Goal: Task Accomplishment & Management: Manage account settings

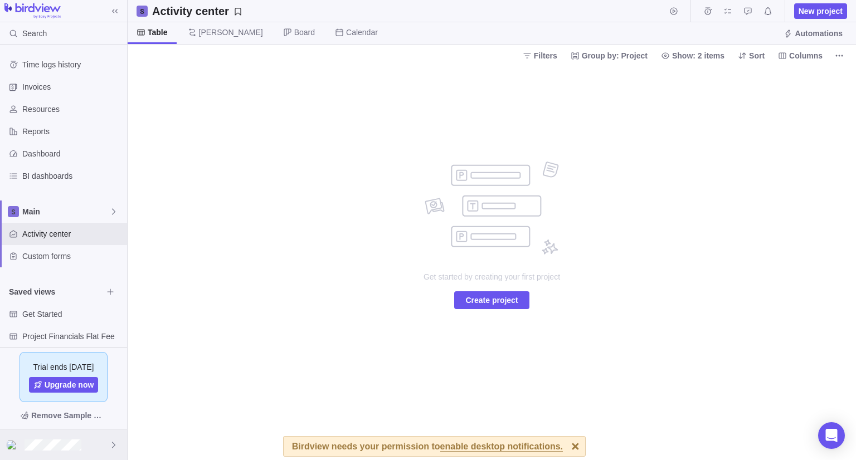
click at [84, 446] on div at bounding box center [63, 445] width 127 height 31
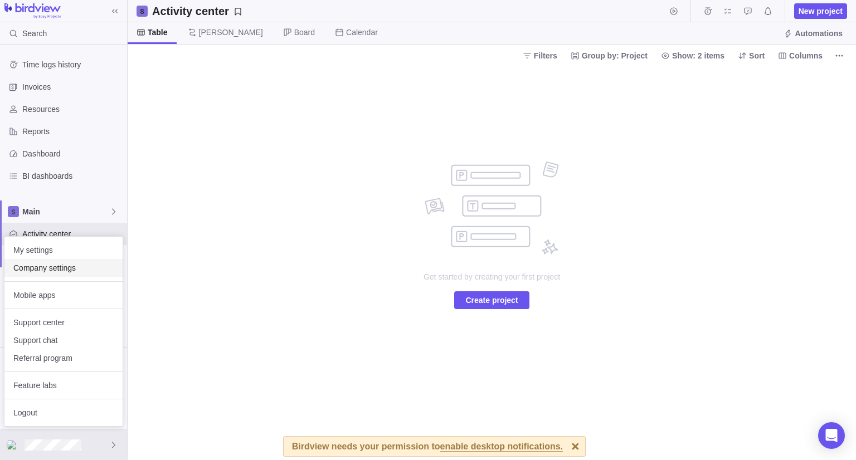
click at [51, 266] on span "Company settings" at bounding box center [63, 268] width 100 height 11
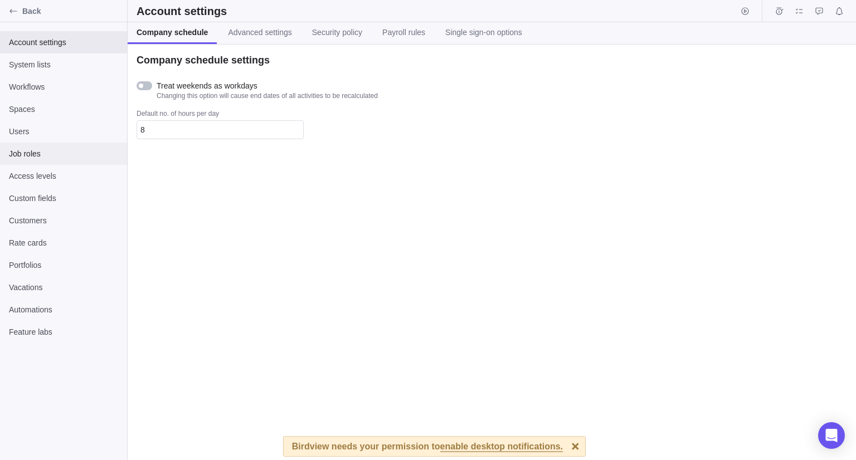
click at [58, 157] on span "Job roles" at bounding box center [63, 153] width 109 height 11
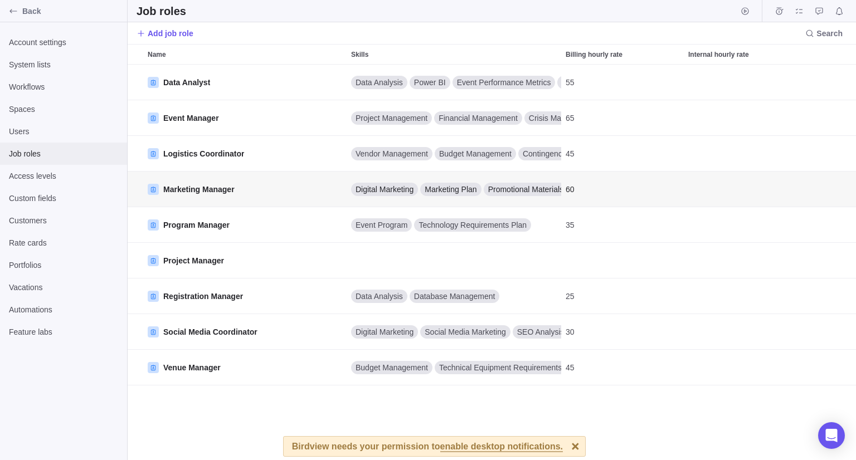
scroll to position [387, 720]
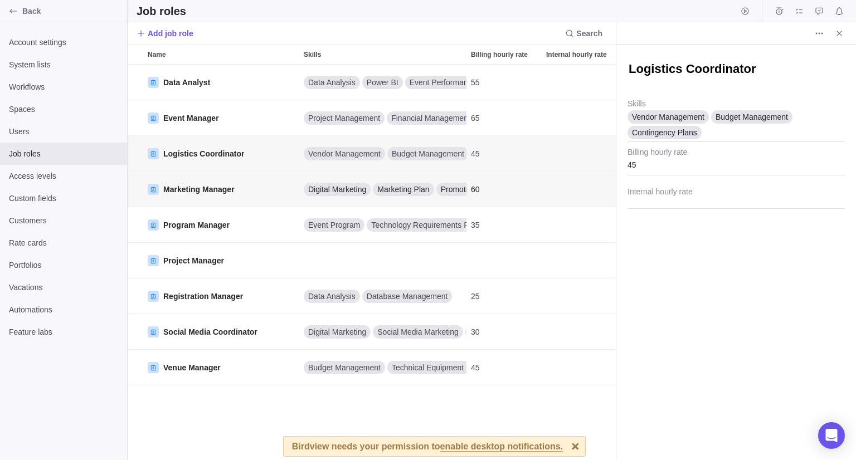
scroll to position [9, 8]
type textarea "x"
type textarea "M"
type textarea "x"
type textarea "L"
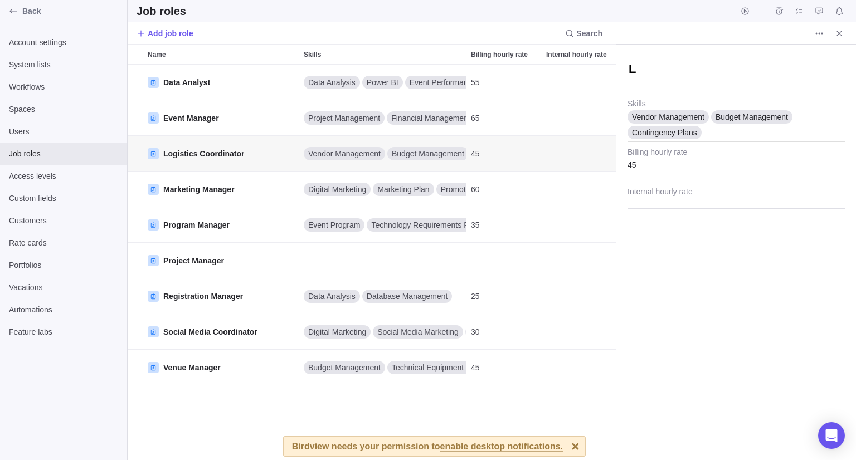
type textarea "x"
type textarea "Le"
type textarea "x"
type textarea "Lea"
type textarea "x"
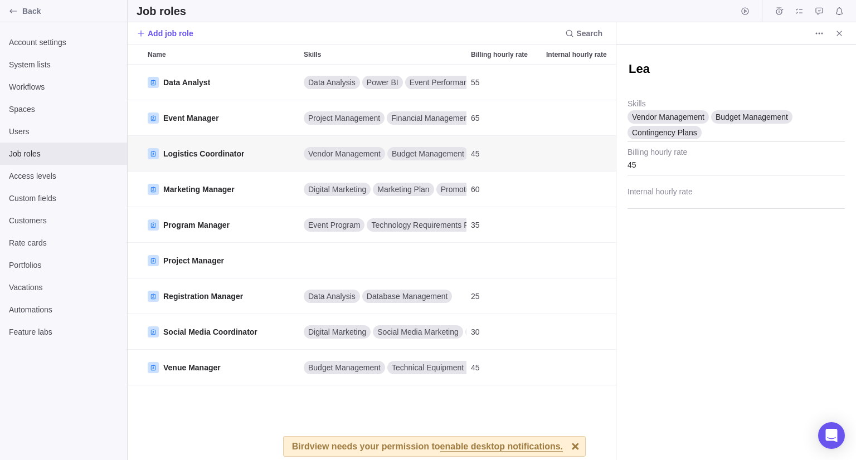
type textarea "Lead"
type textarea "x"
type textarea "Leadd"
type textarea "x"
type textarea "Leadd"
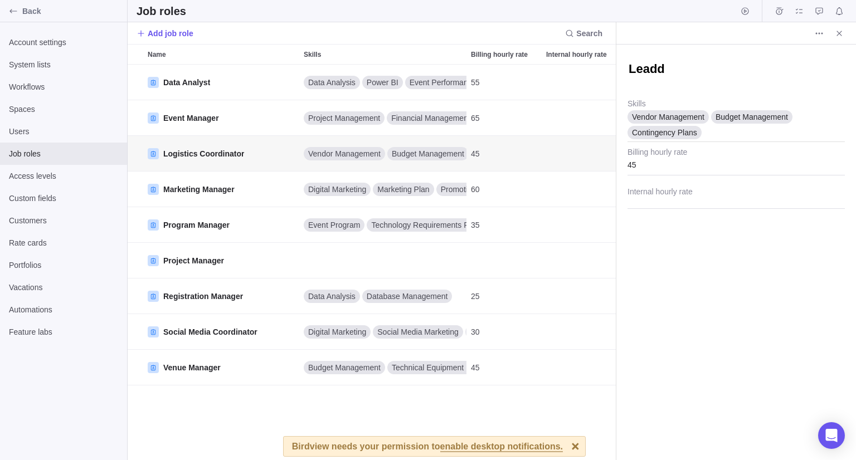
type textarea "x"
type textarea "Leadd"
type textarea "x"
type textarea "Leadd"
type textarea "x"
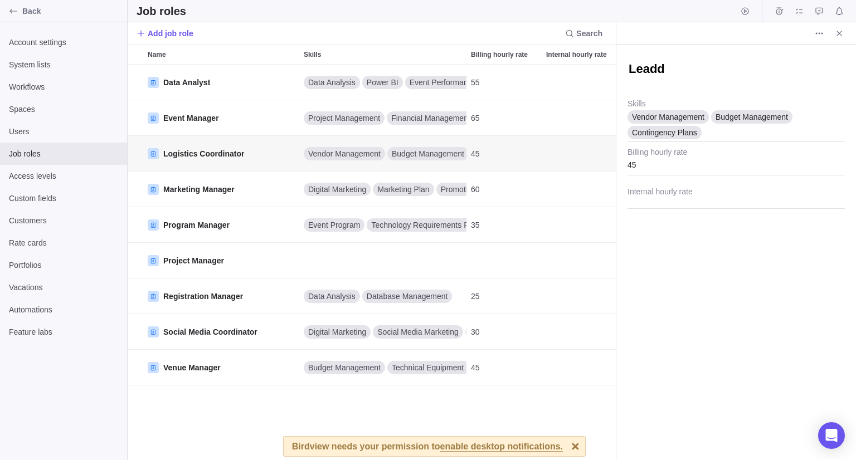
type textarea "Leadd"
type textarea "x"
type textarea "Lead"
type textarea "x"
type textarea "Lead"
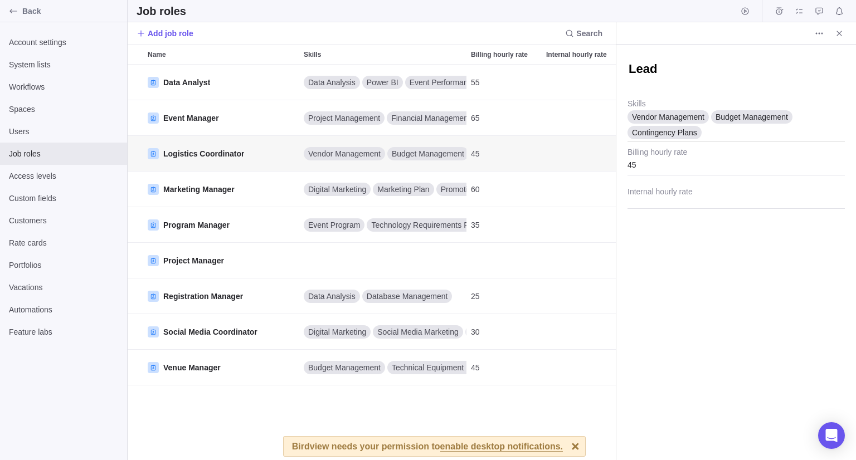
type textarea "x"
type textarea "Lead M"
type textarea "x"
type textarea "Lead Me"
type textarea "x"
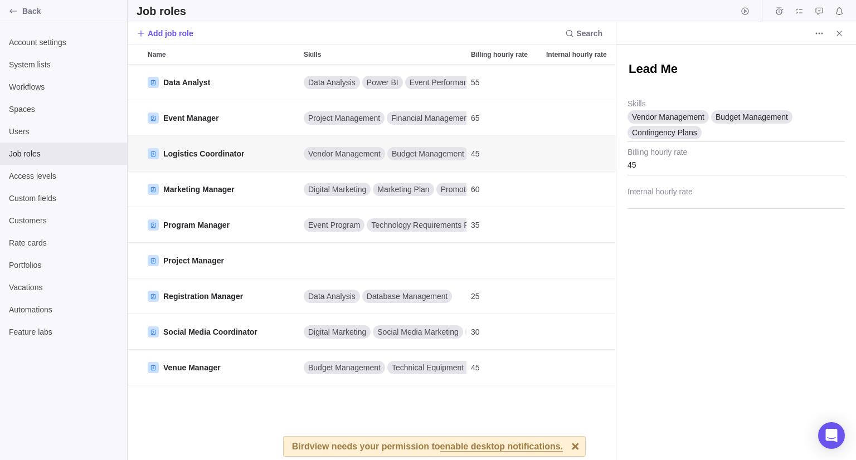
type textarea "Lead Med"
type textarea "x"
type textarea "Lead Medi"
type textarea "x"
type textarea "Lead Media"
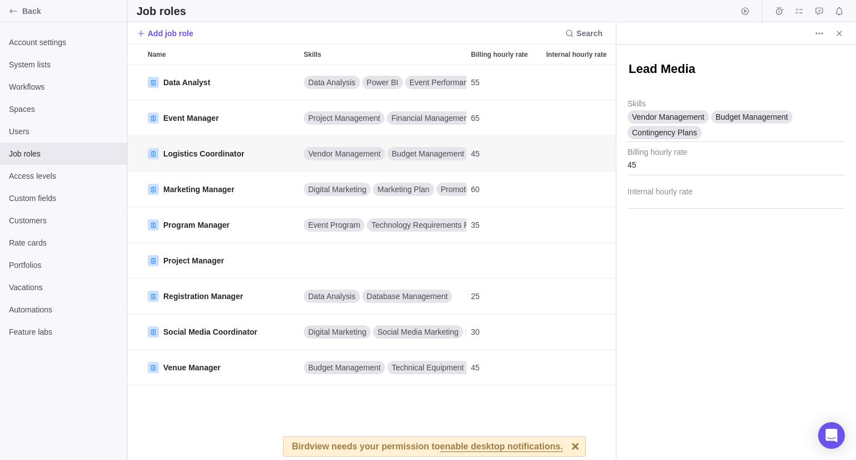
type textarea "x"
type textarea "Lead Mediat"
type textarea "x"
type textarea "Lead Mediato"
type textarea "x"
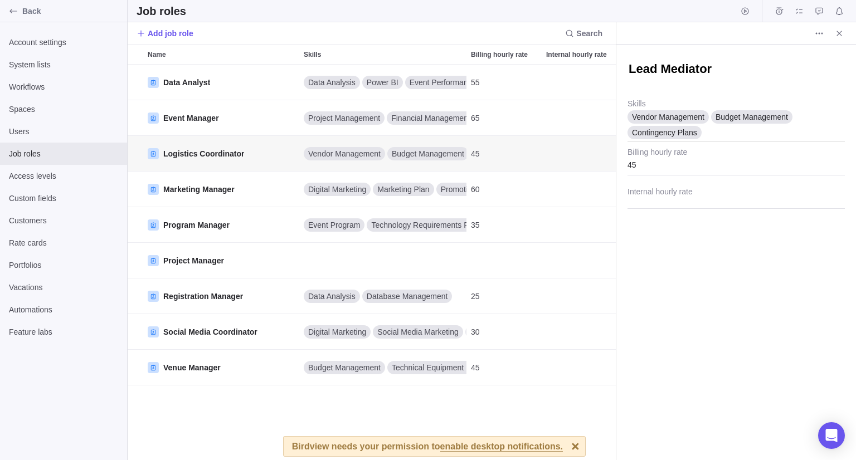
type textarea "Lead Mediator"
type textarea "x"
click at [705, 132] on div "Vendor Management Budget Management Contingency Plans" at bounding box center [736, 120] width 217 height 43
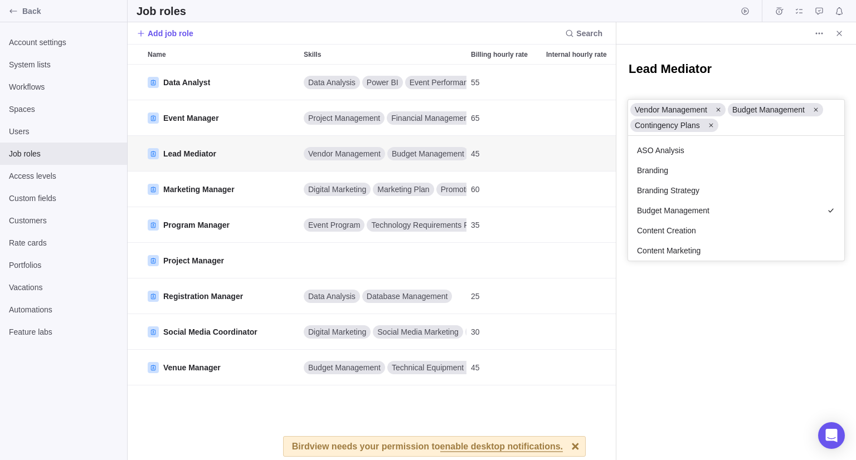
scroll to position [116, 207]
click at [708, 124] on icon at bounding box center [711, 125] width 7 height 7
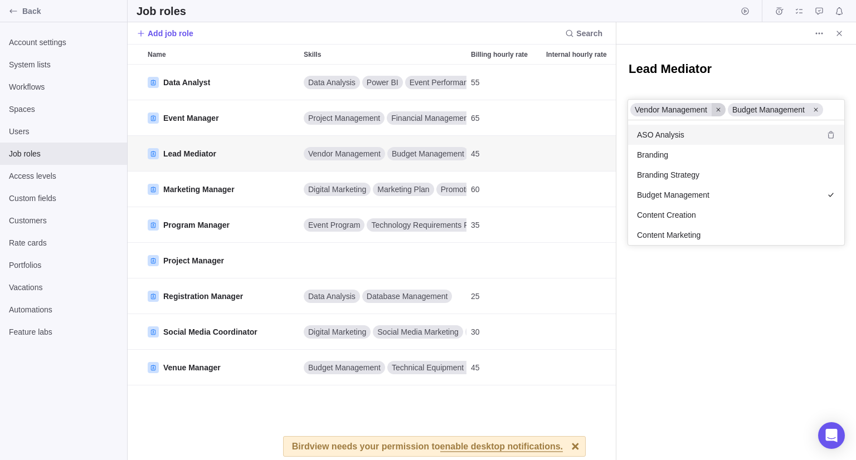
click at [721, 110] on icon at bounding box center [718, 109] width 7 height 7
click at [720, 110] on icon at bounding box center [719, 110] width 4 height 4
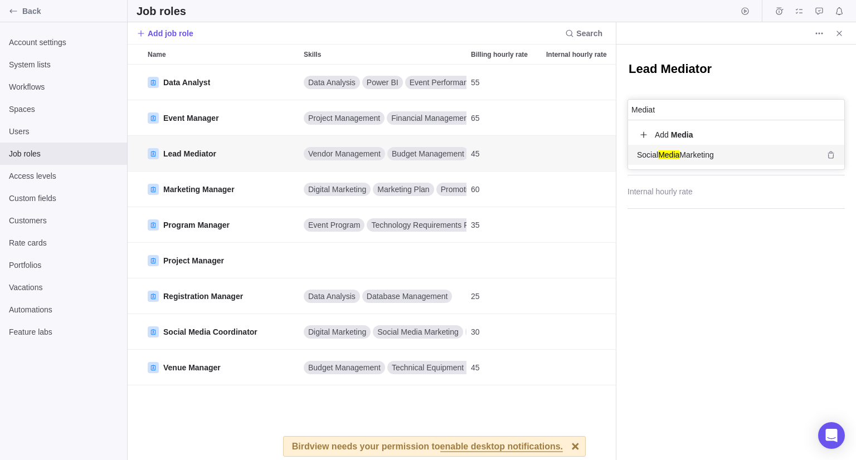
scroll to position [20, 207]
type input "Mediation"
click at [713, 136] on div "Add Mediation" at bounding box center [736, 135] width 216 height 20
type input "Legal"
click at [717, 131] on div "Add Legal" at bounding box center [736, 135] width 216 height 20
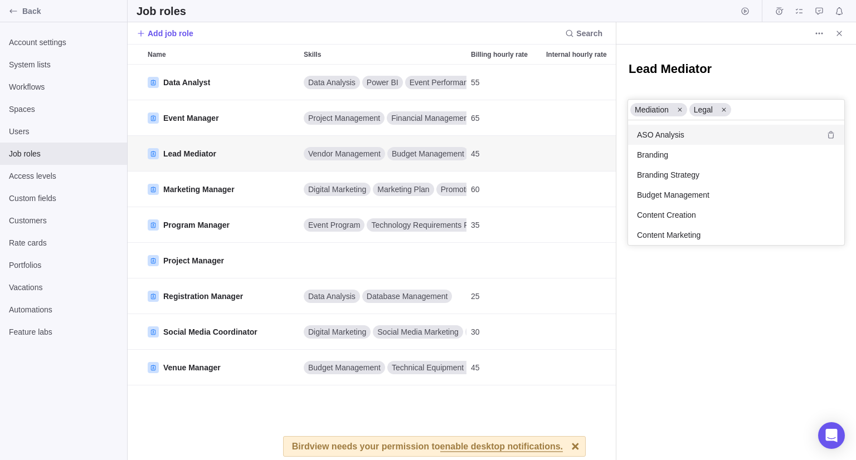
scroll to position [116, 207]
click at [696, 302] on div "Lead Mediator Vendor Management Budget Management Contingency Plans Mediation L…" at bounding box center [736, 253] width 240 height 416
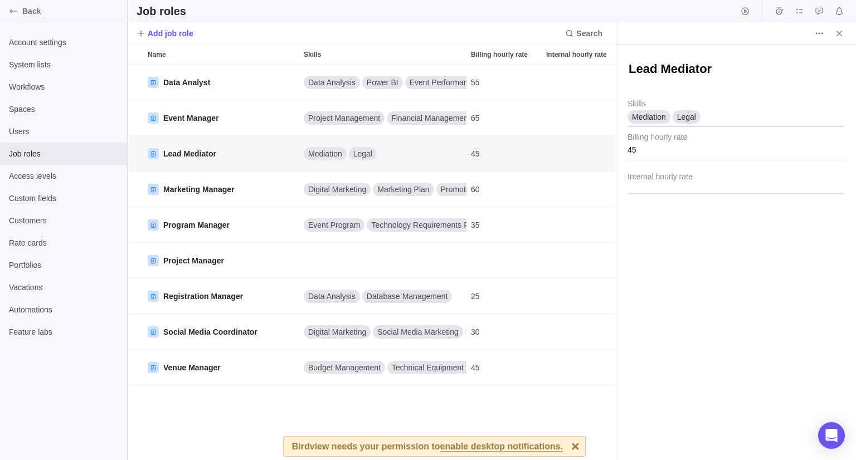
drag, startPoint x: 837, startPoint y: 35, endPoint x: 799, endPoint y: 62, distance: 46.7
click at [837, 35] on icon "Close" at bounding box center [839, 33] width 5 height 5
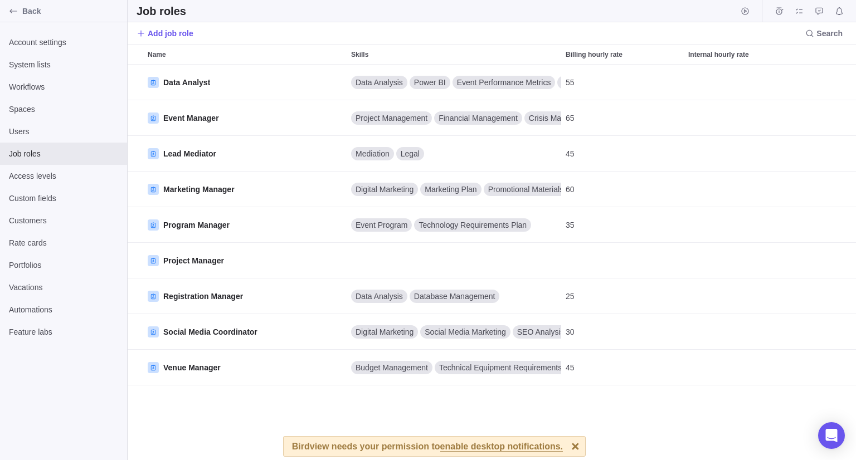
scroll to position [387, 720]
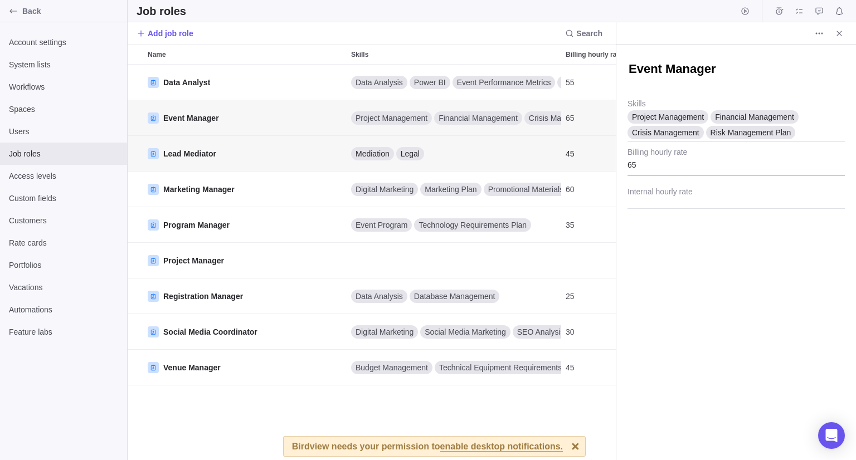
scroll to position [9, 8]
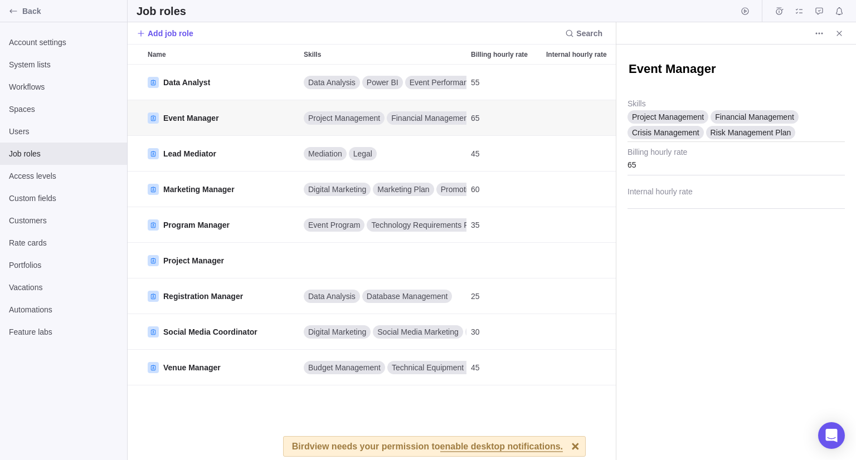
type textarea "x"
type textarea "C"
type textarea "x"
type textarea "Co"
type textarea "x"
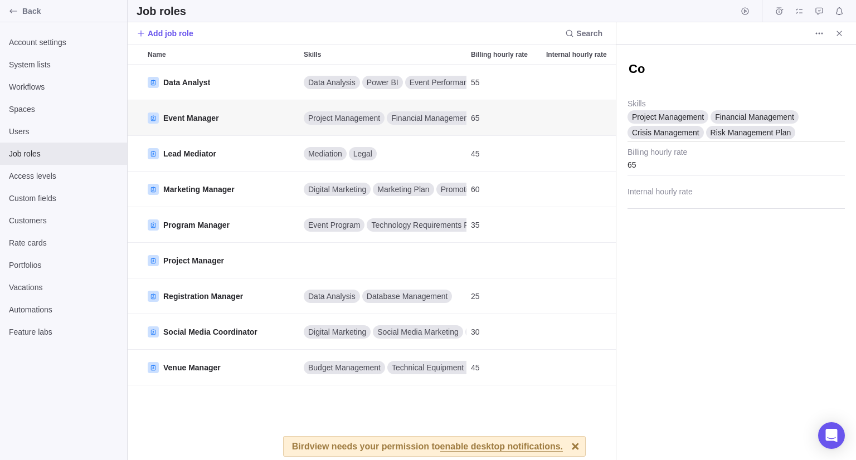
type textarea "Co="
type textarea "x"
type textarea "Co"
type textarea "x"
type textarea "Co-"
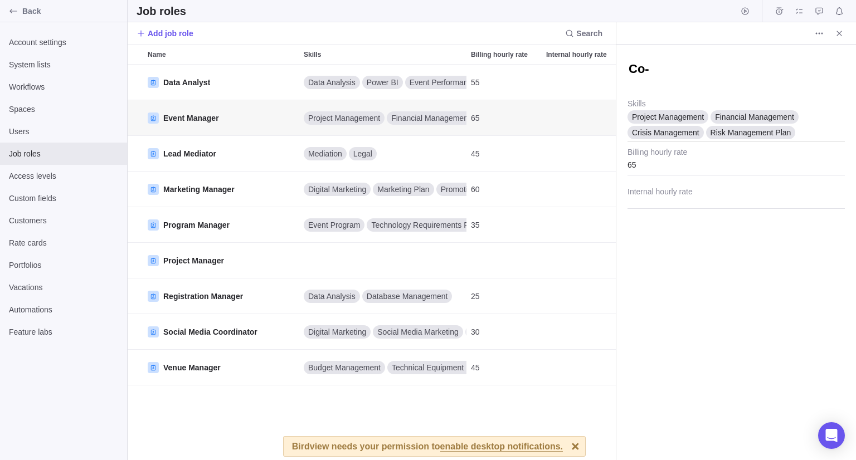
type textarea "x"
type textarea "Co-M"
type textarea "x"
type textarea "Co-Me"
type textarea "x"
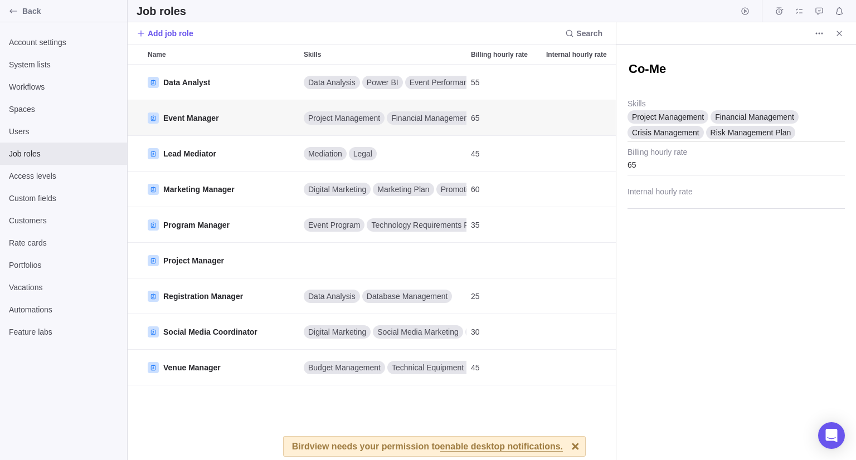
type textarea "Co-Med"
type textarea "x"
type textarea "Co-Medi"
type textarea "x"
type textarea "Co-Media"
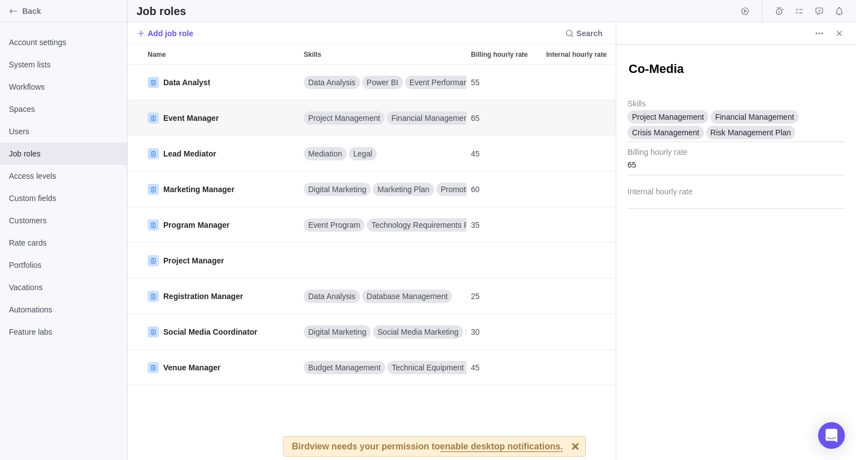
type textarea "x"
type textarea "Co-Mediat"
type textarea "x"
type textarea "Co-Mediato"
type textarea "x"
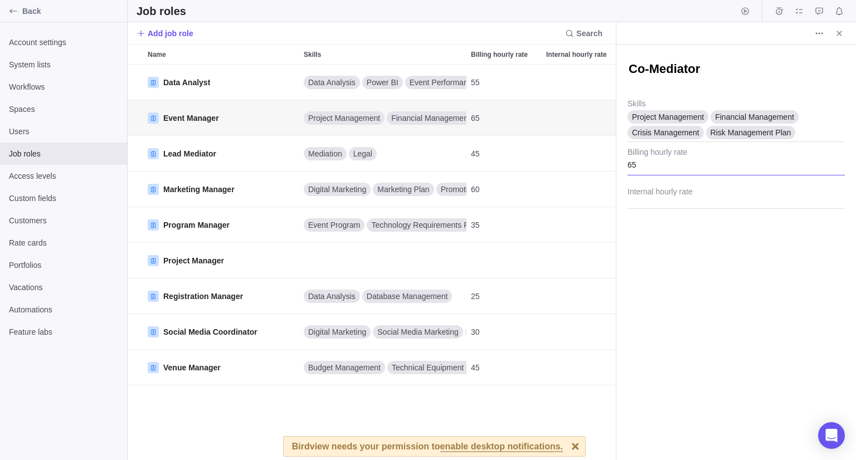
type textarea "Co-Mediator"
type textarea "x"
click at [690, 158] on input "65" at bounding box center [736, 162] width 217 height 28
click at [699, 117] on span "Project Management" at bounding box center [668, 116] width 72 height 11
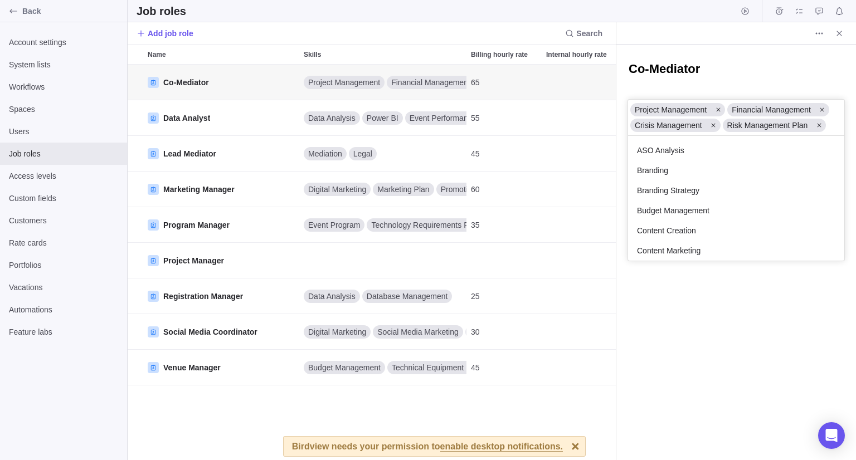
scroll to position [116, 207]
click at [719, 108] on icon at bounding box center [718, 110] width 4 height 4
click at [719, 108] on div at bounding box center [725, 109] width 14 height 13
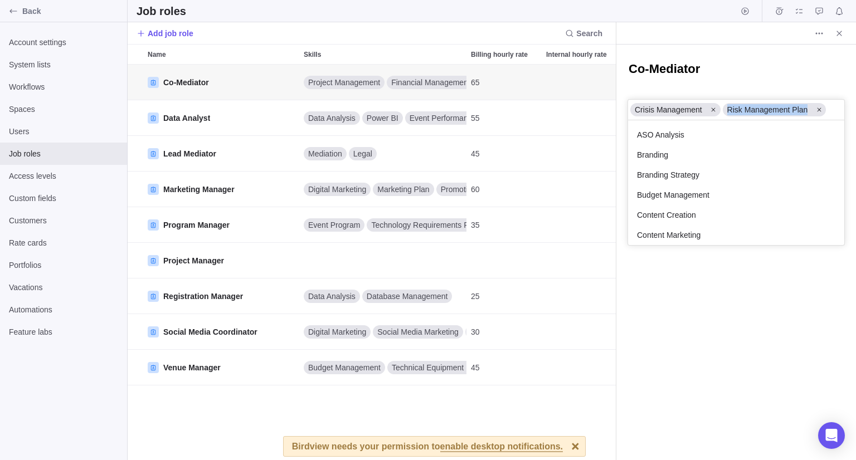
click at [719, 108] on div "Crisis Management Risk Management Plan" at bounding box center [736, 110] width 216 height 21
click at [713, 111] on icon at bounding box center [713, 109] width 7 height 7
click at [723, 107] on icon at bounding box center [726, 109] width 7 height 7
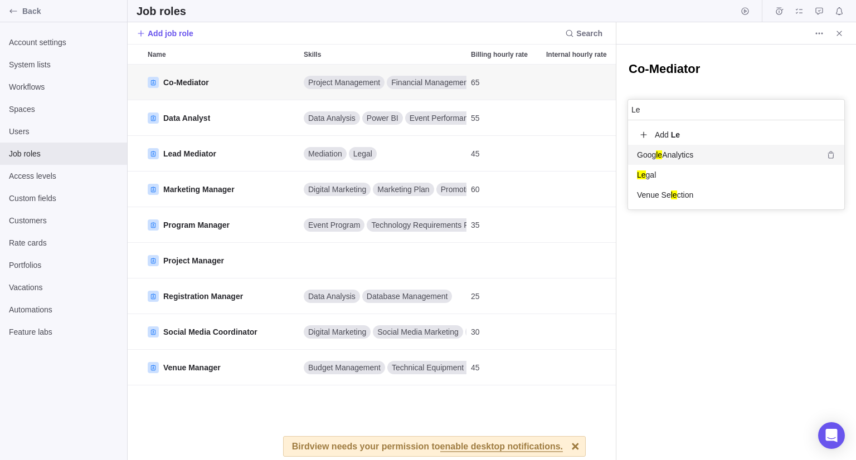
scroll to position [40, 207]
type input "Leg"
click at [692, 159] on div "Leg al" at bounding box center [736, 155] width 216 height 20
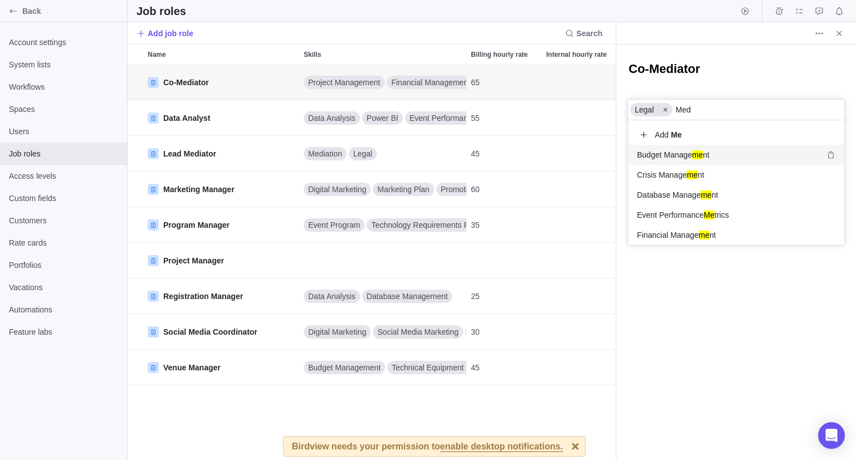
scroll to position [60, 207]
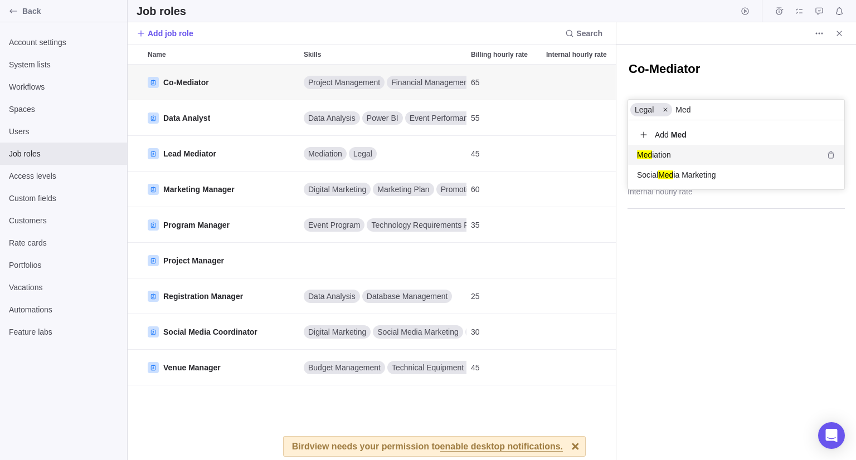
type input "Med"
click at [691, 154] on div "Med iation" at bounding box center [736, 155] width 216 height 20
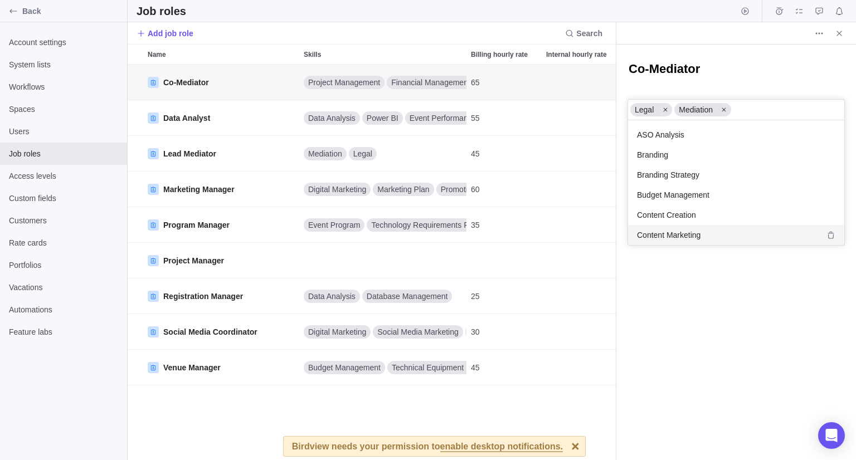
click at [673, 269] on div "Co-Mediator Project Management Financial Management Crisis Management Risk Mana…" at bounding box center [736, 253] width 240 height 416
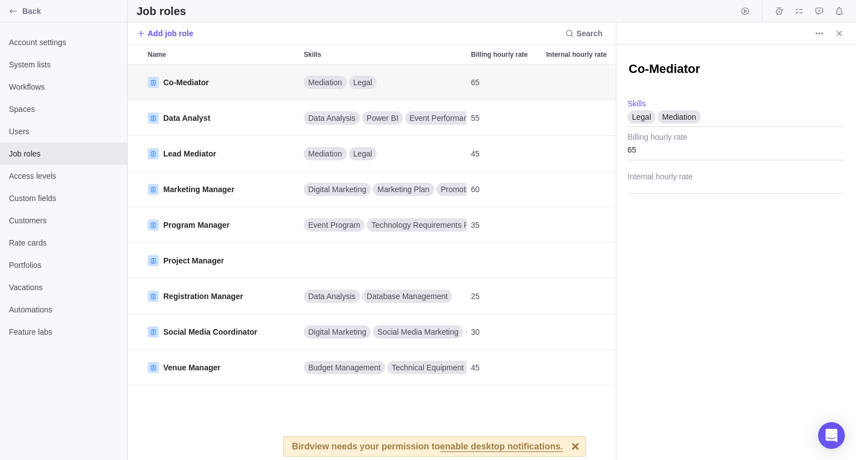
click at [836, 37] on span "Close" at bounding box center [840, 34] width 16 height 16
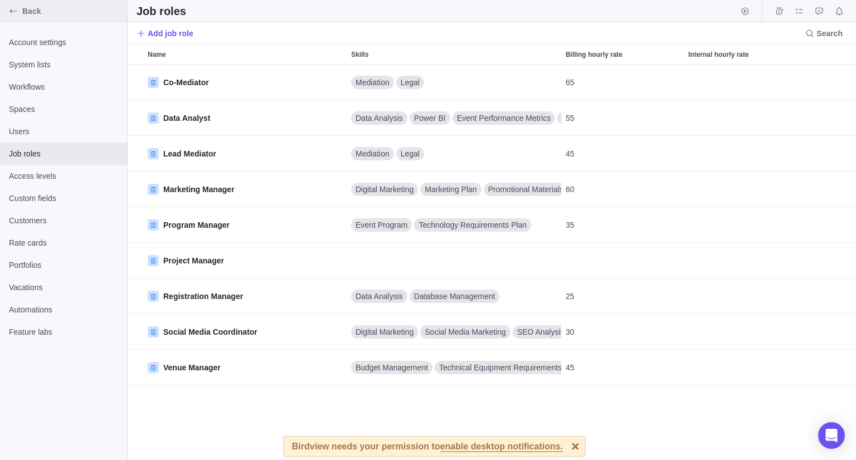
click at [28, 7] on span "Back" at bounding box center [72, 11] width 100 height 11
